Goal: Navigation & Orientation: Find specific page/section

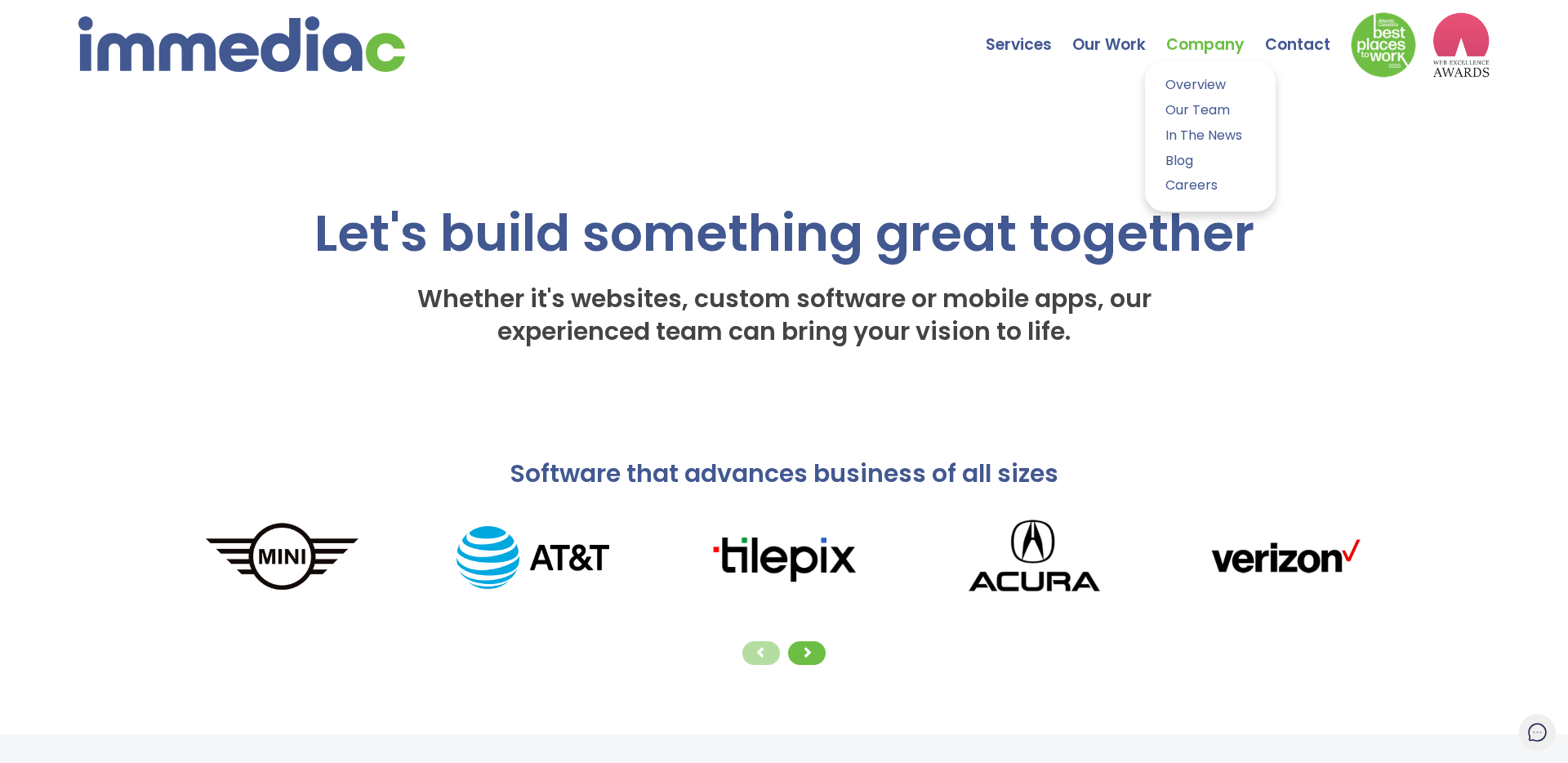
click at [1189, 42] on link "Company" at bounding box center [1215, 33] width 99 height 58
click at [1195, 108] on link "Our Team" at bounding box center [1210, 111] width 106 height 23
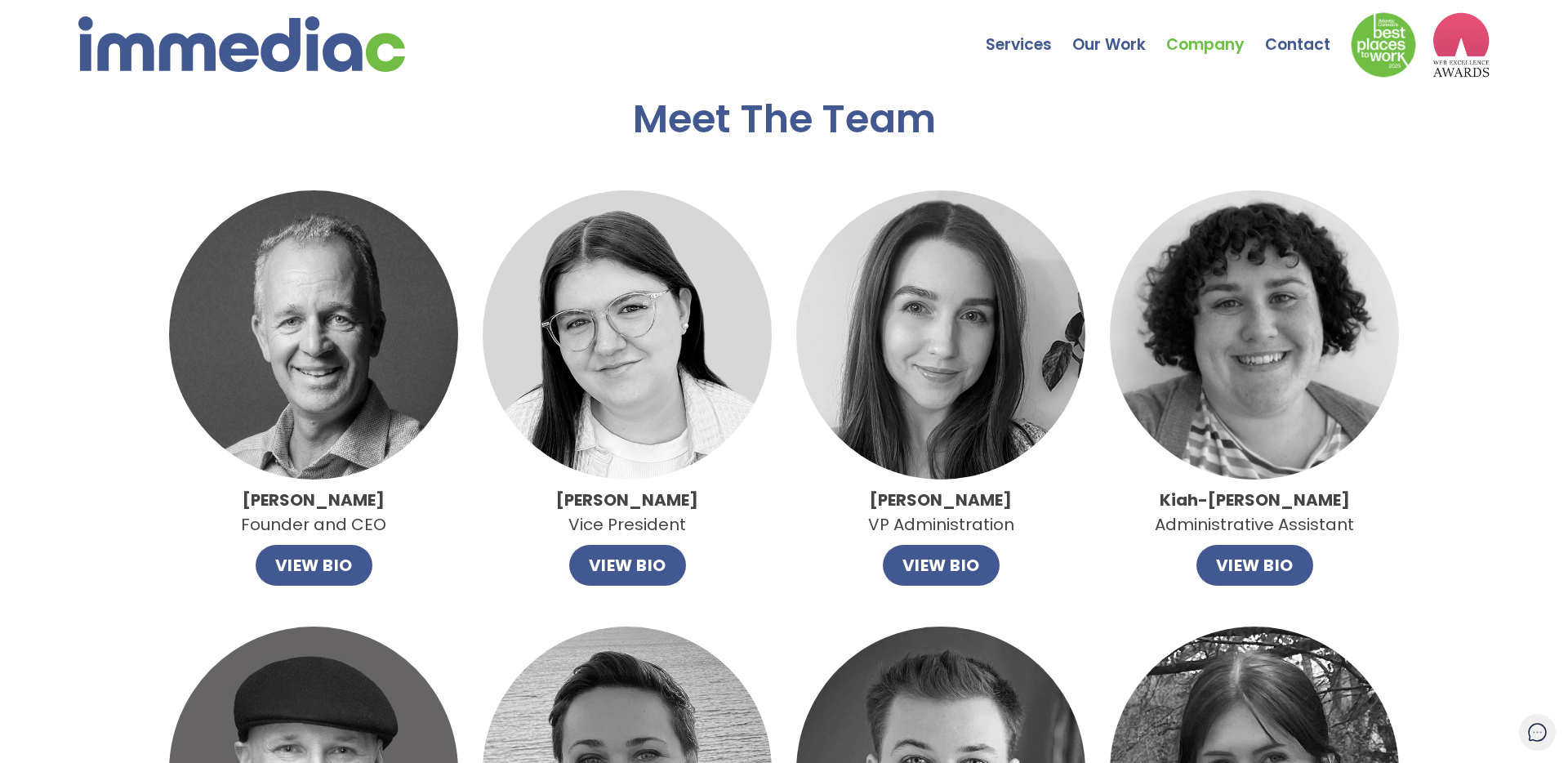
drag, startPoint x: 418, startPoint y: 55, endPoint x: 78, endPoint y: 37, distance: 340.5
click at [78, 36] on nav "Services Web Design Apps Technologies Custom Software Search Engine Optimizatio…" at bounding box center [784, 49] width 1568 height 98
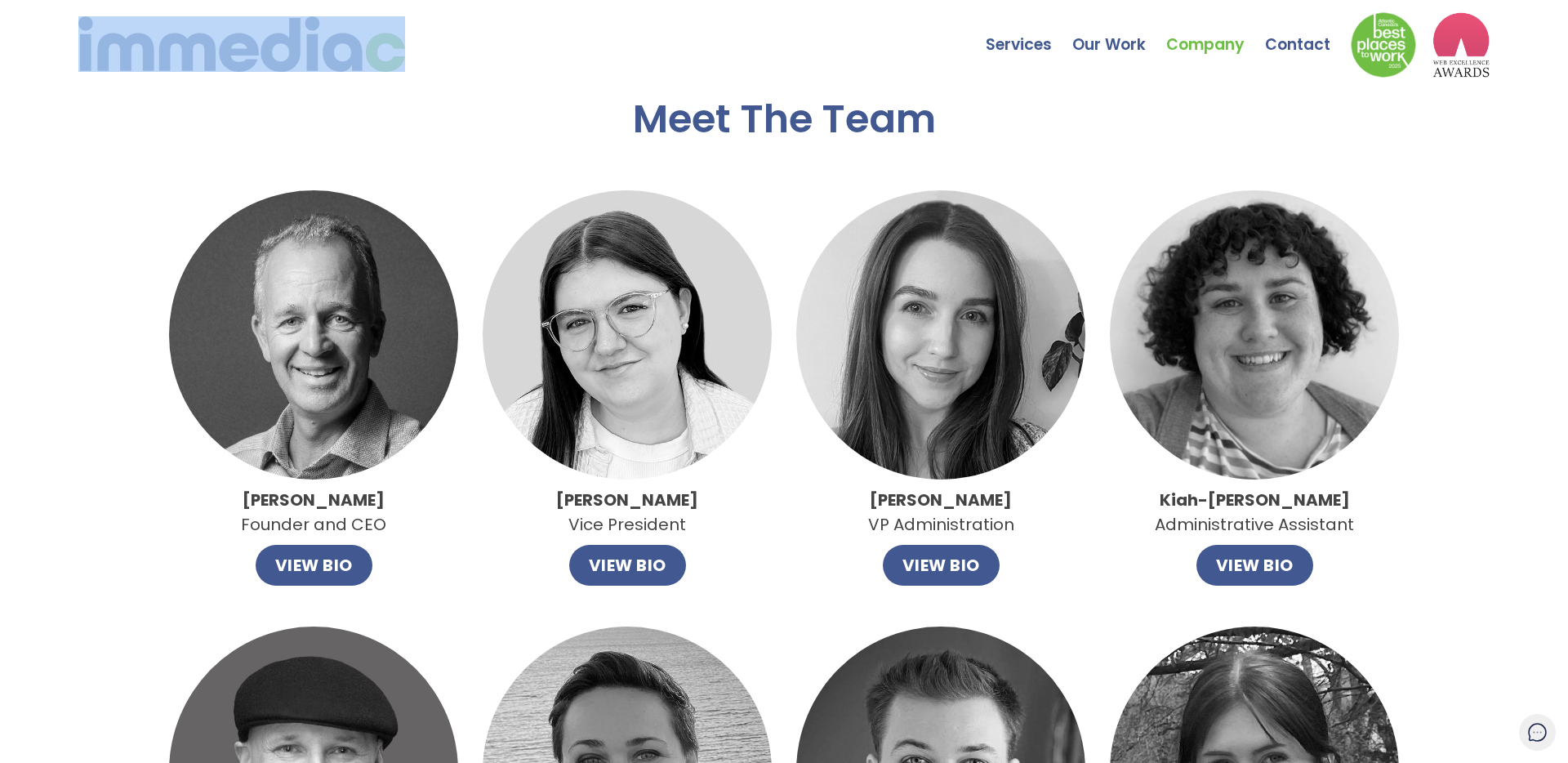
click at [226, 48] on img at bounding box center [242, 44] width 327 height 56
